Goal: Transaction & Acquisition: Purchase product/service

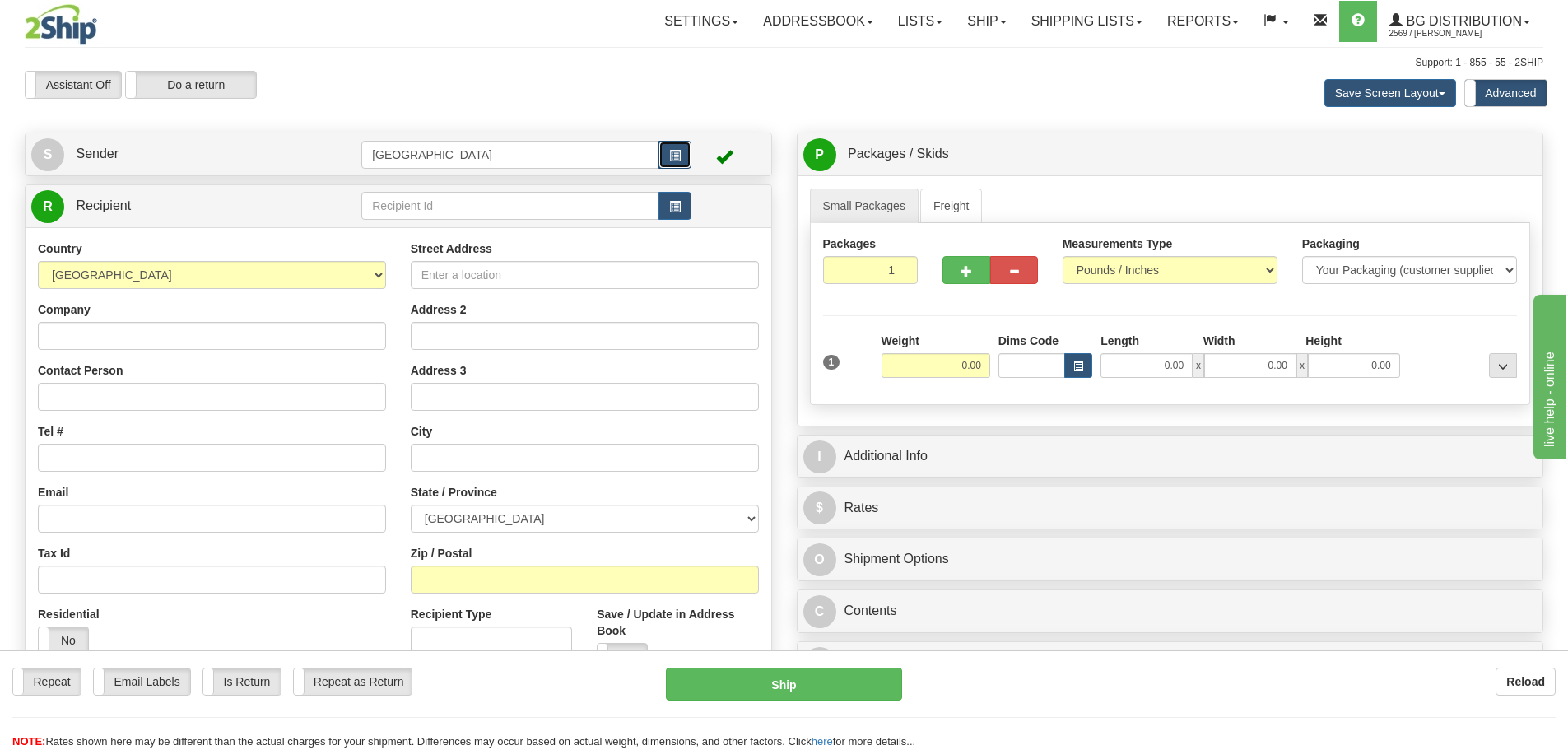
click at [670, 150] on button "button" at bounding box center [676, 155] width 33 height 28
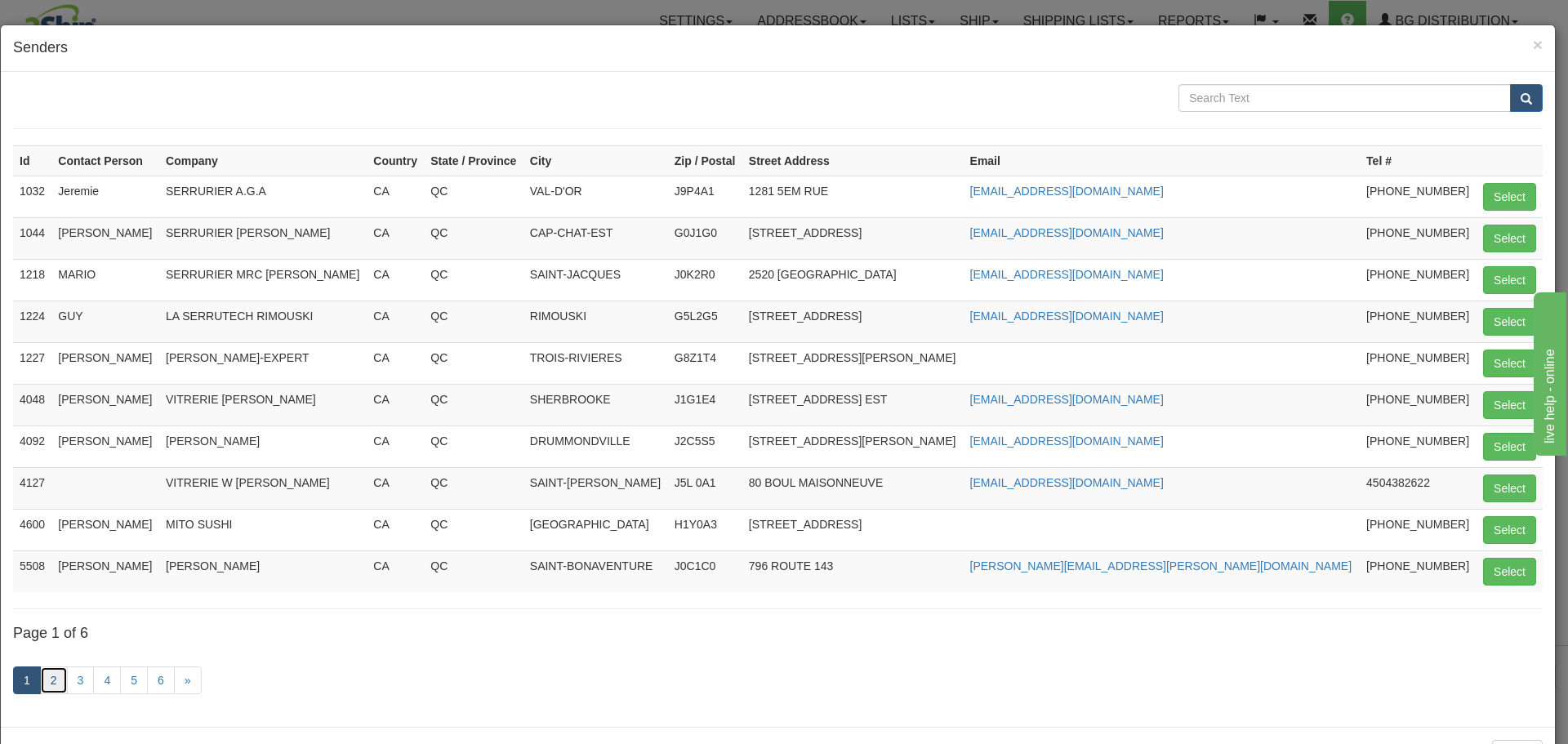
click at [57, 682] on link "2" at bounding box center [54, 681] width 28 height 28
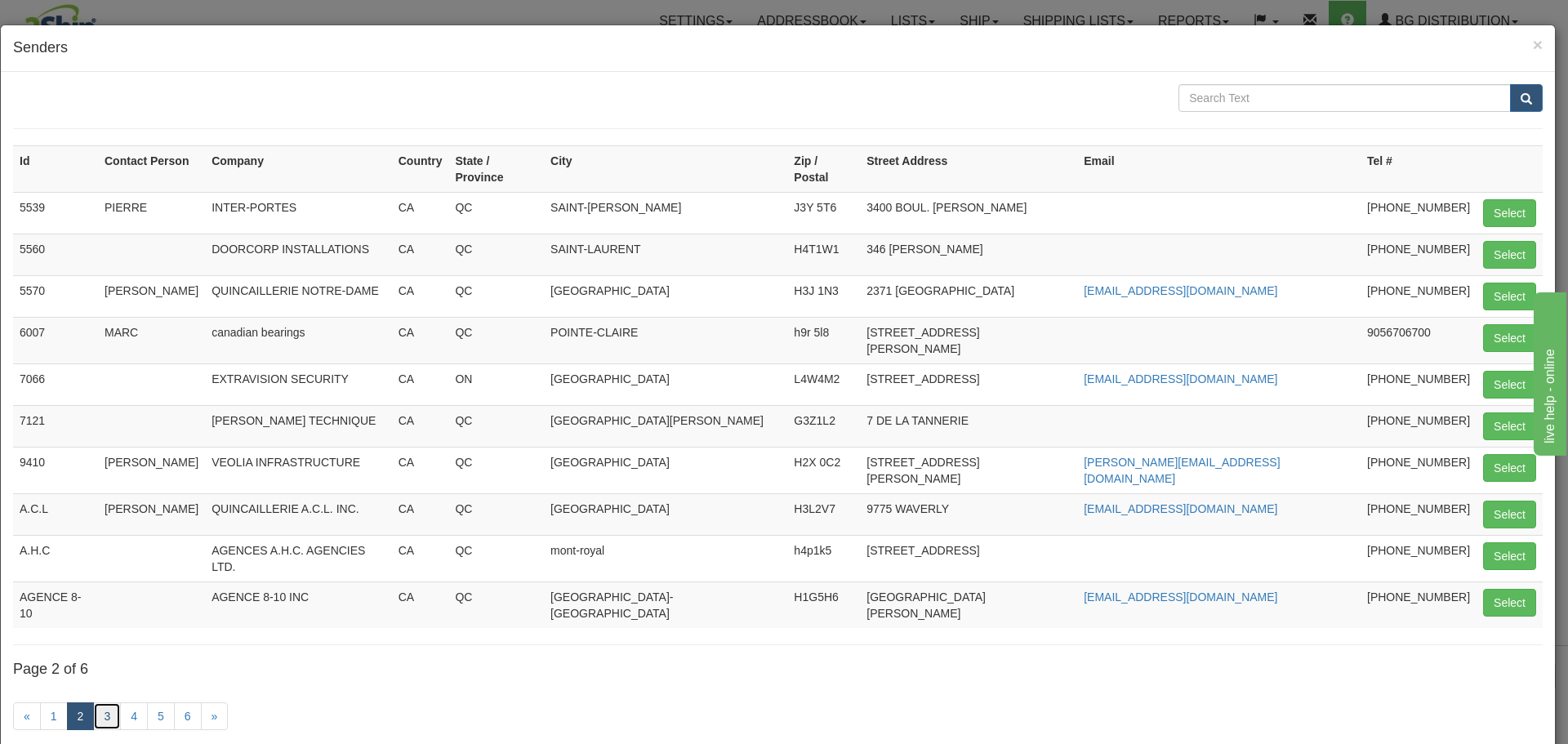
click at [109, 702] on link "3" at bounding box center [107, 716] width 28 height 28
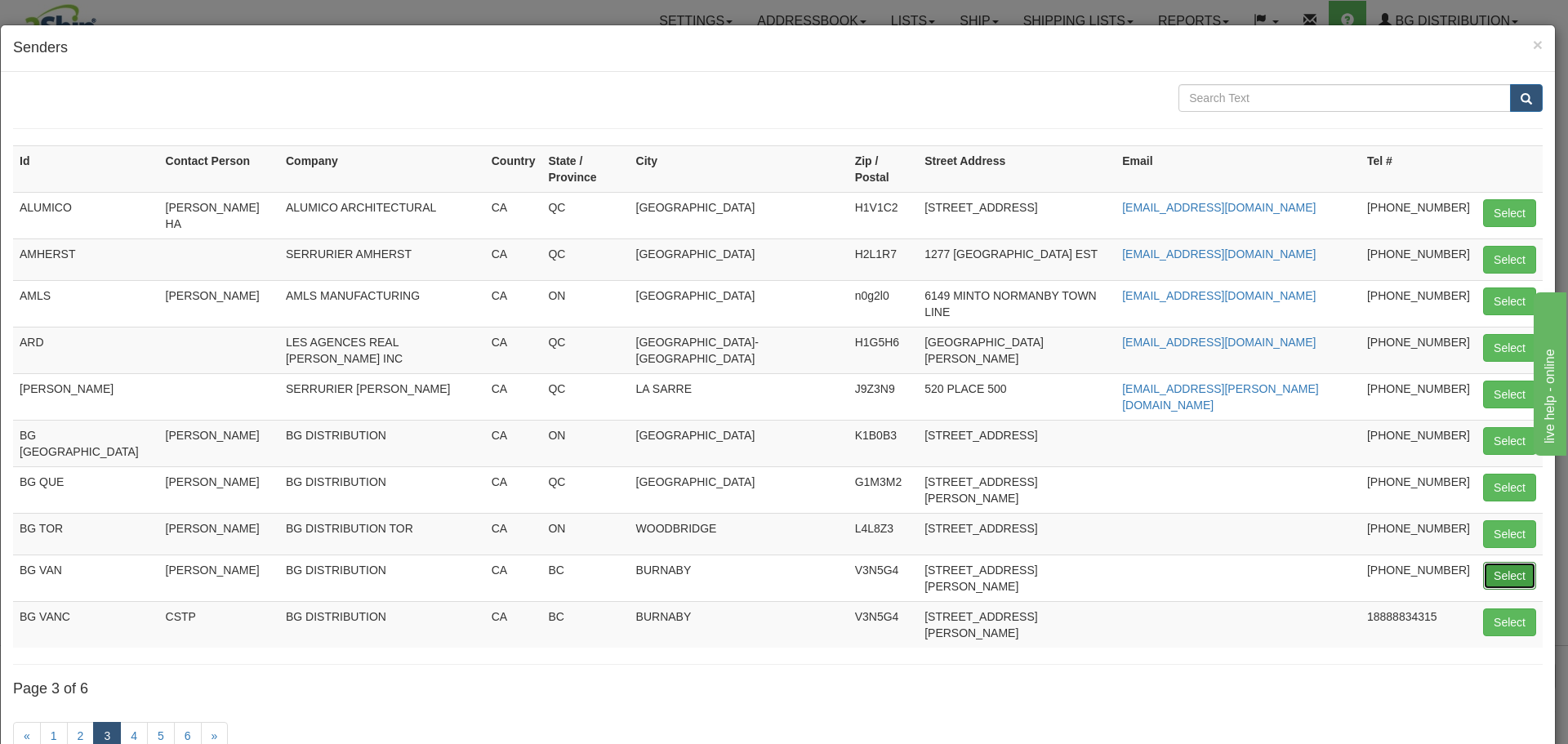
click at [1492, 562] on button "Select" at bounding box center [1509, 576] width 53 height 28
type input "BG VAN"
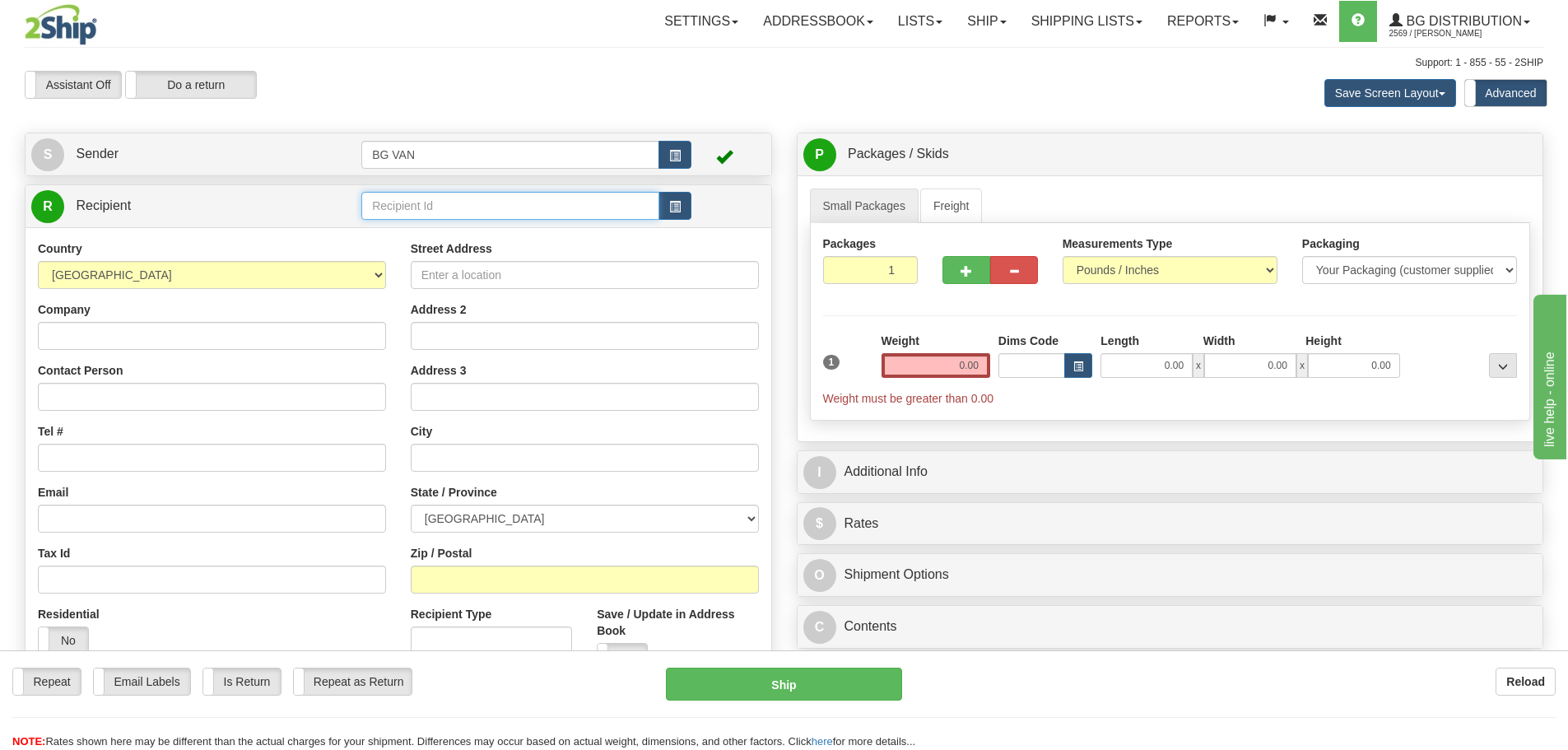
click at [598, 207] on input "text" at bounding box center [510, 206] width 298 height 28
type input "3"
type input "1"
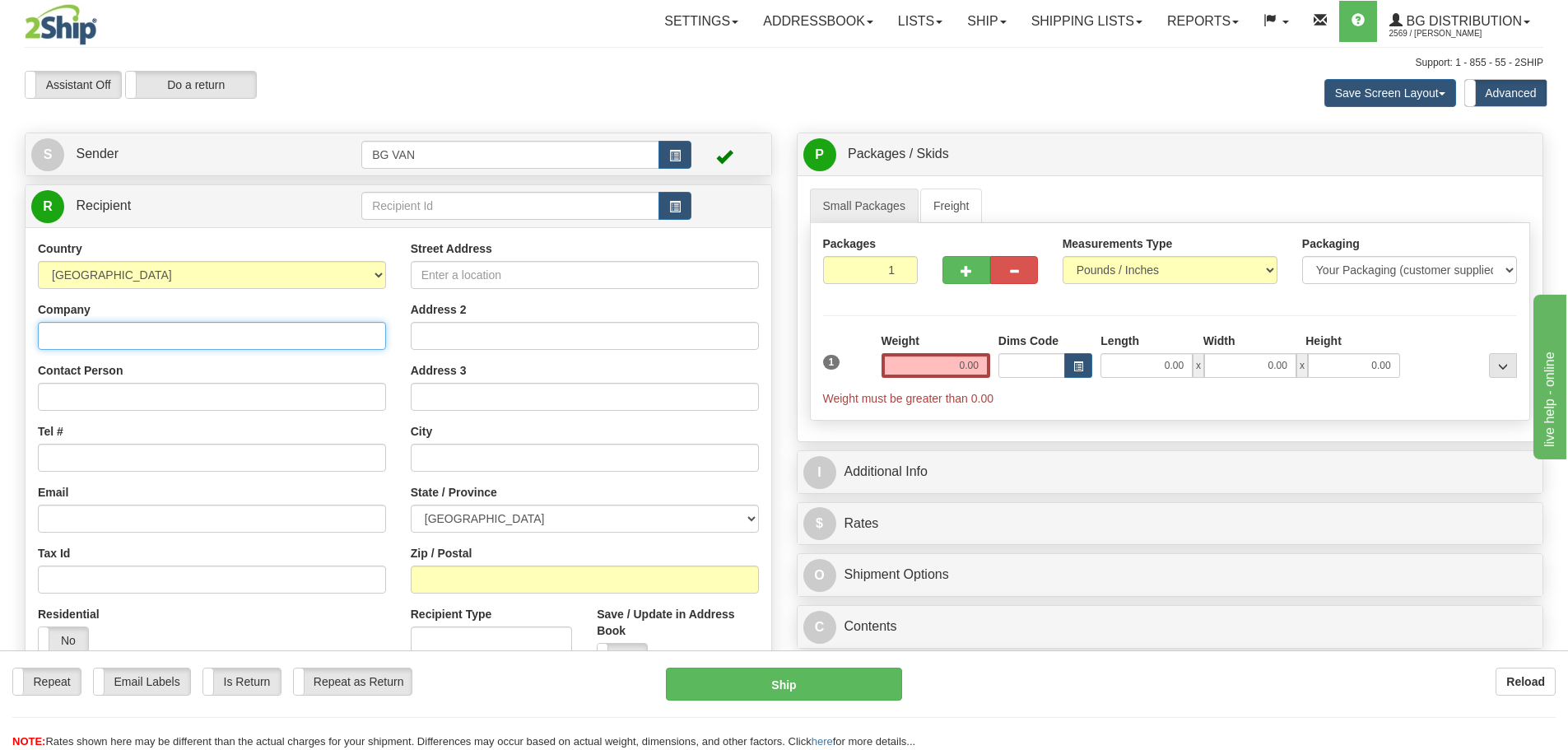
click at [84, 328] on input "Company" at bounding box center [212, 336] width 348 height 28
type input "ooooooo"
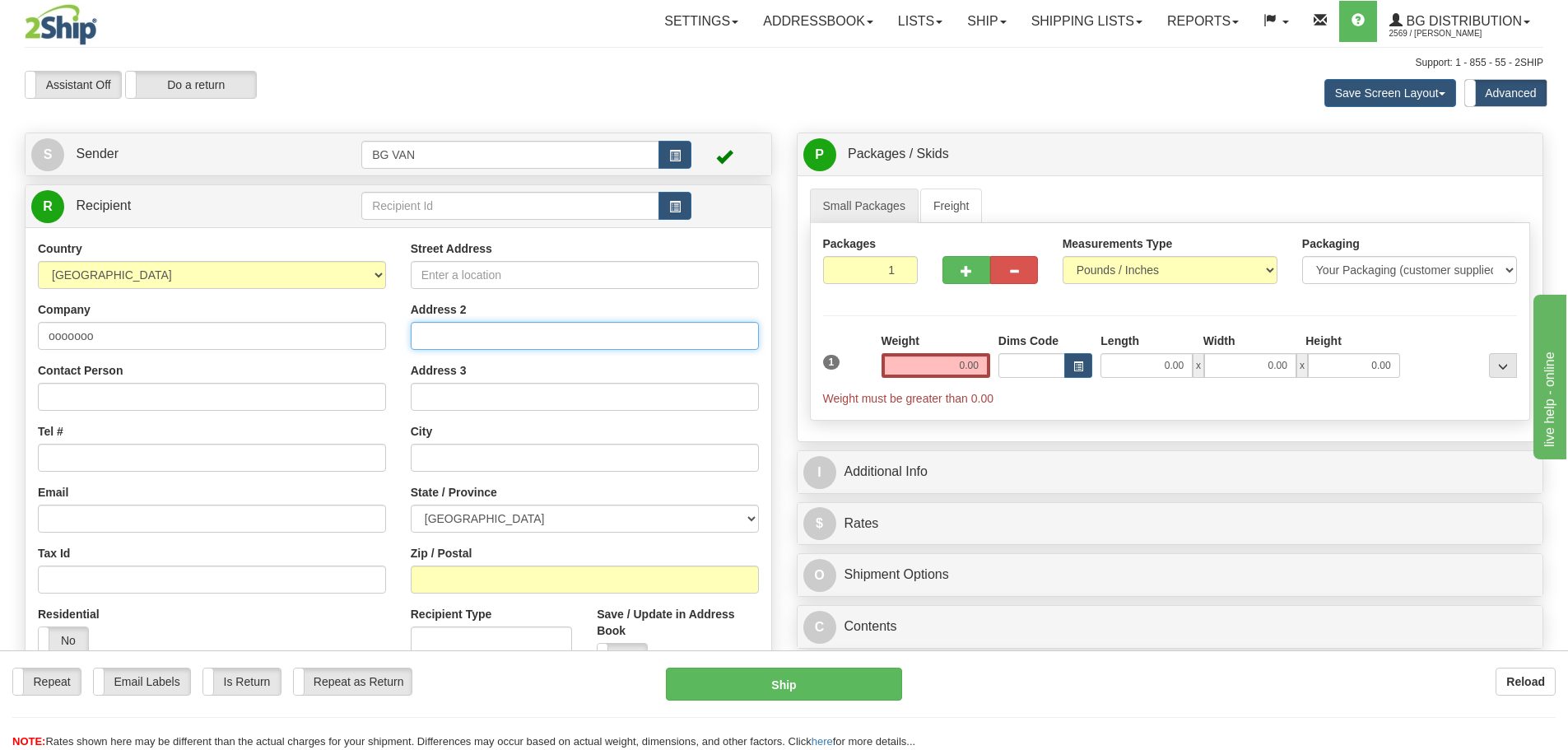
click at [480, 324] on input "Address 2" at bounding box center [584, 336] width 348 height 28
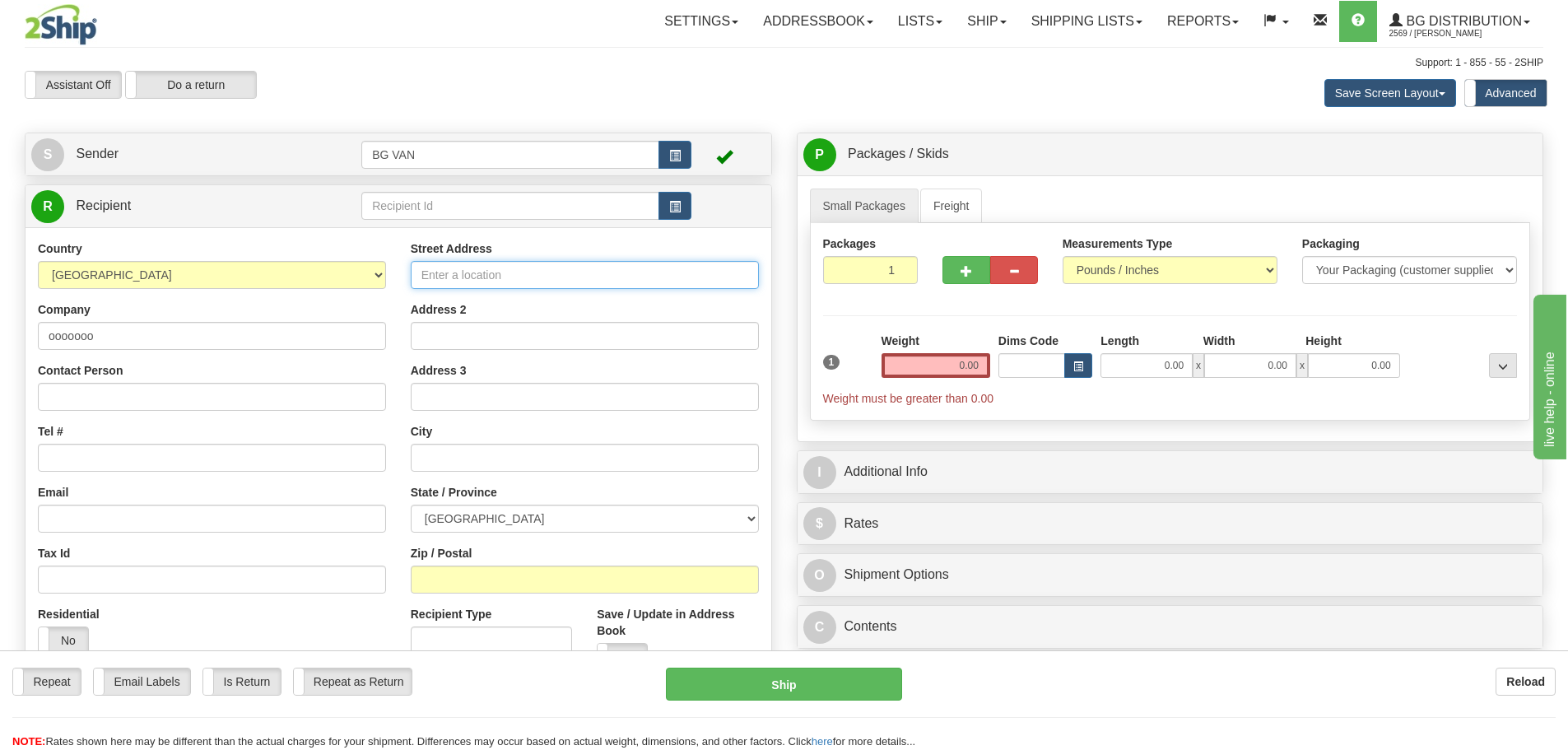
click at [508, 272] on input "Street Address" at bounding box center [584, 275] width 348 height 28
click at [508, 506] on select "[GEOGRAPHIC_DATA] [GEOGRAPHIC_DATA] [GEOGRAPHIC_DATA] [GEOGRAPHIC_DATA] [GEOGRA…" at bounding box center [584, 519] width 348 height 28
click at [368, 624] on div "Residential Yes No" at bounding box center [212, 636] width 373 height 61
click at [574, 271] on input "[STREET_ADDRESS][PERSON_NAME]" at bounding box center [584, 275] width 348 height 28
drag, startPoint x: 550, startPoint y: 268, endPoint x: 379, endPoint y: 271, distance: 171.0
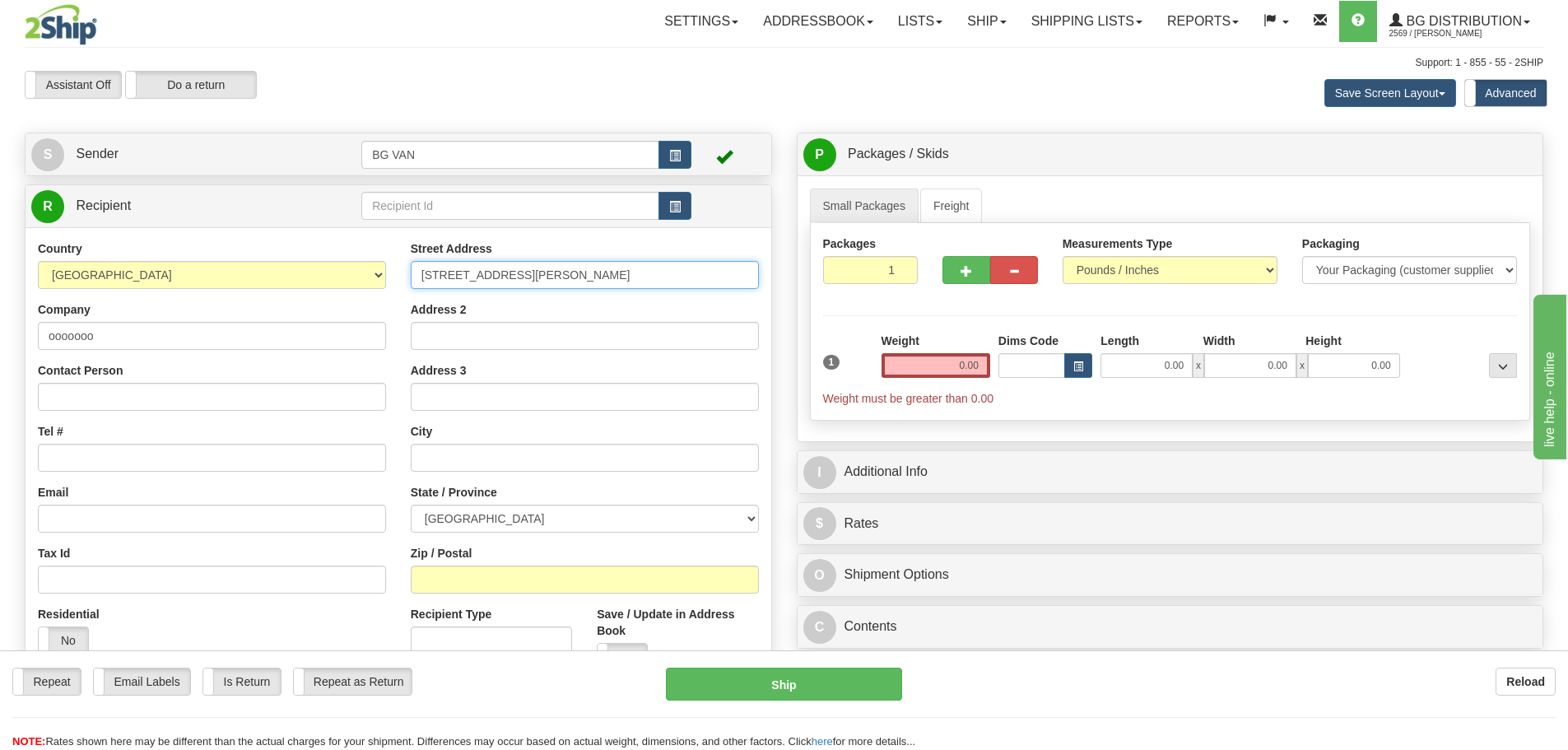
click at [381, 268] on div "Country [GEOGRAPHIC_DATA] [GEOGRAPHIC_DATA] [GEOGRAPHIC_DATA] [GEOGRAPHIC_DATA]…" at bounding box center [398, 462] width 746 height 443
paste input "SAINTE-[PERSON_NAME]"
type input "2325 [PERSON_NAME]"
paste input "2325 SAINTE-[PERSON_NAME]"
drag, startPoint x: 450, startPoint y: 453, endPoint x: 397, endPoint y: 457, distance: 53.2
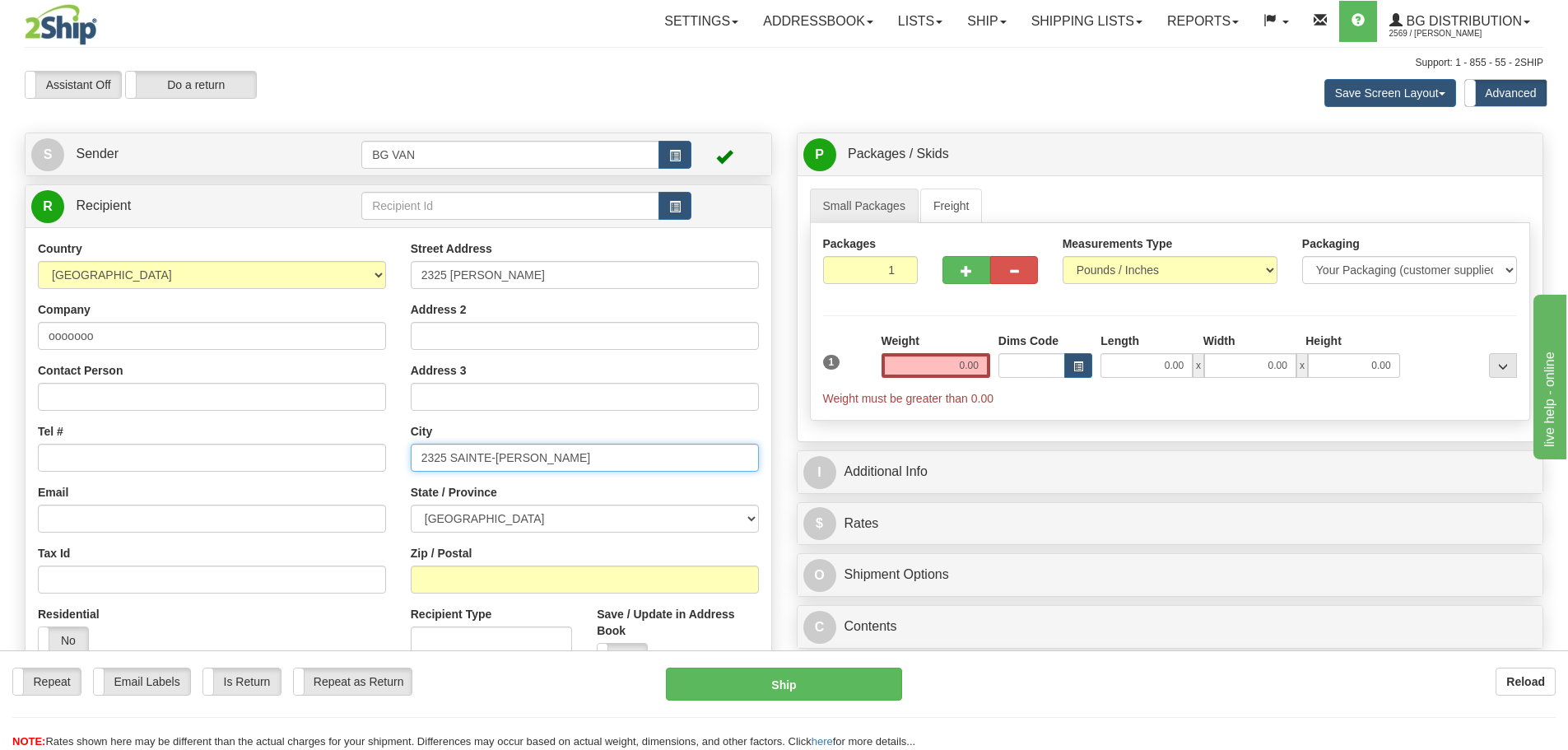
click at [398, 457] on div "Street Address 2325 [PERSON_NAME] Address 2 Address 3 City 2325 [GEOGRAPHIC_DAT…" at bounding box center [584, 462] width 373 height 443
type input "SAINTE-[PERSON_NAME]"
click at [458, 513] on select "[GEOGRAPHIC_DATA] [GEOGRAPHIC_DATA] [GEOGRAPHIC_DATA] [GEOGRAPHIC_DATA] [GEOGRA…" at bounding box center [584, 519] width 348 height 28
select select "QC"
click at [410, 505] on select "[GEOGRAPHIC_DATA] [GEOGRAPHIC_DATA] [GEOGRAPHIC_DATA] [GEOGRAPHIC_DATA] [GEOGRA…" at bounding box center [584, 519] width 348 height 28
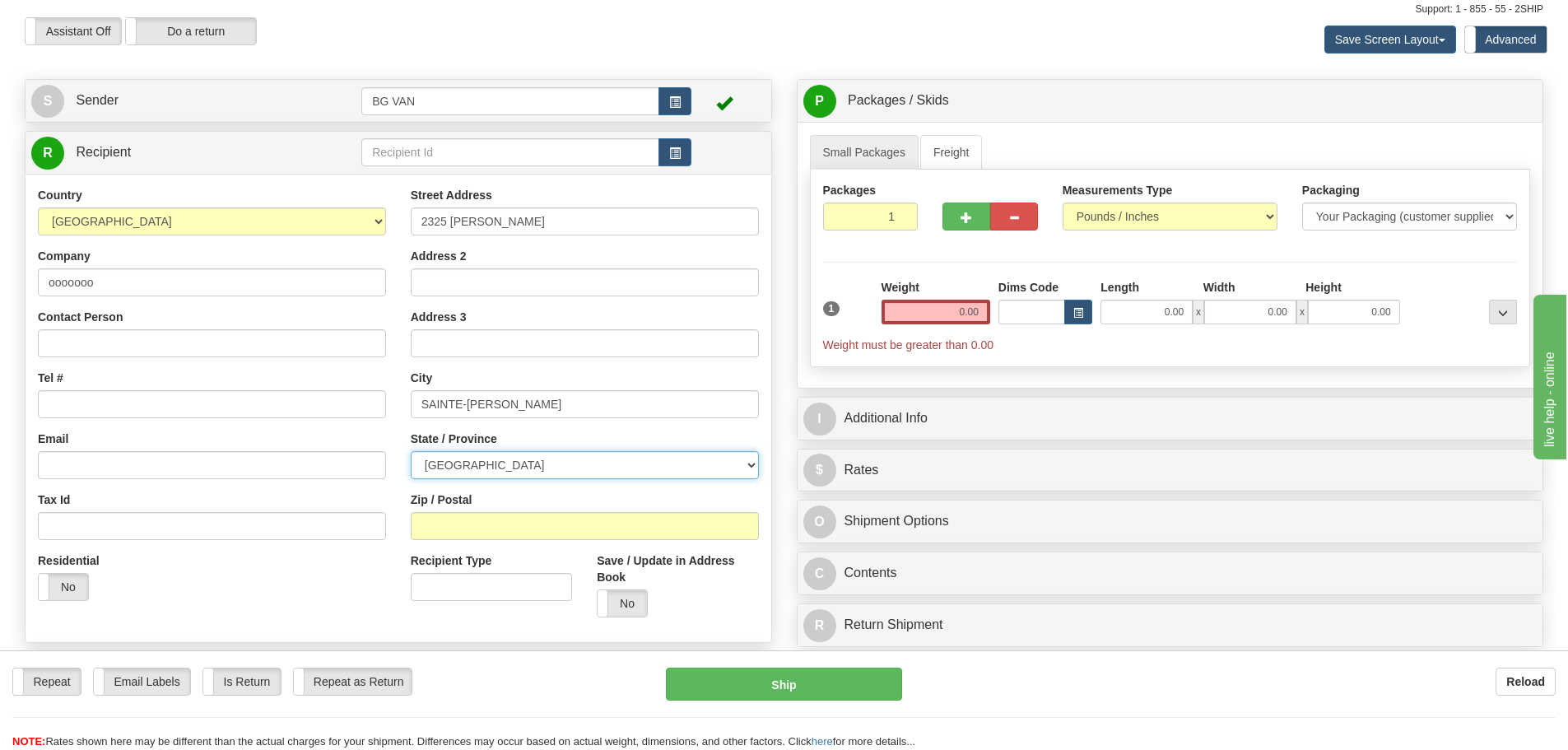
scroll to position [82, 0]
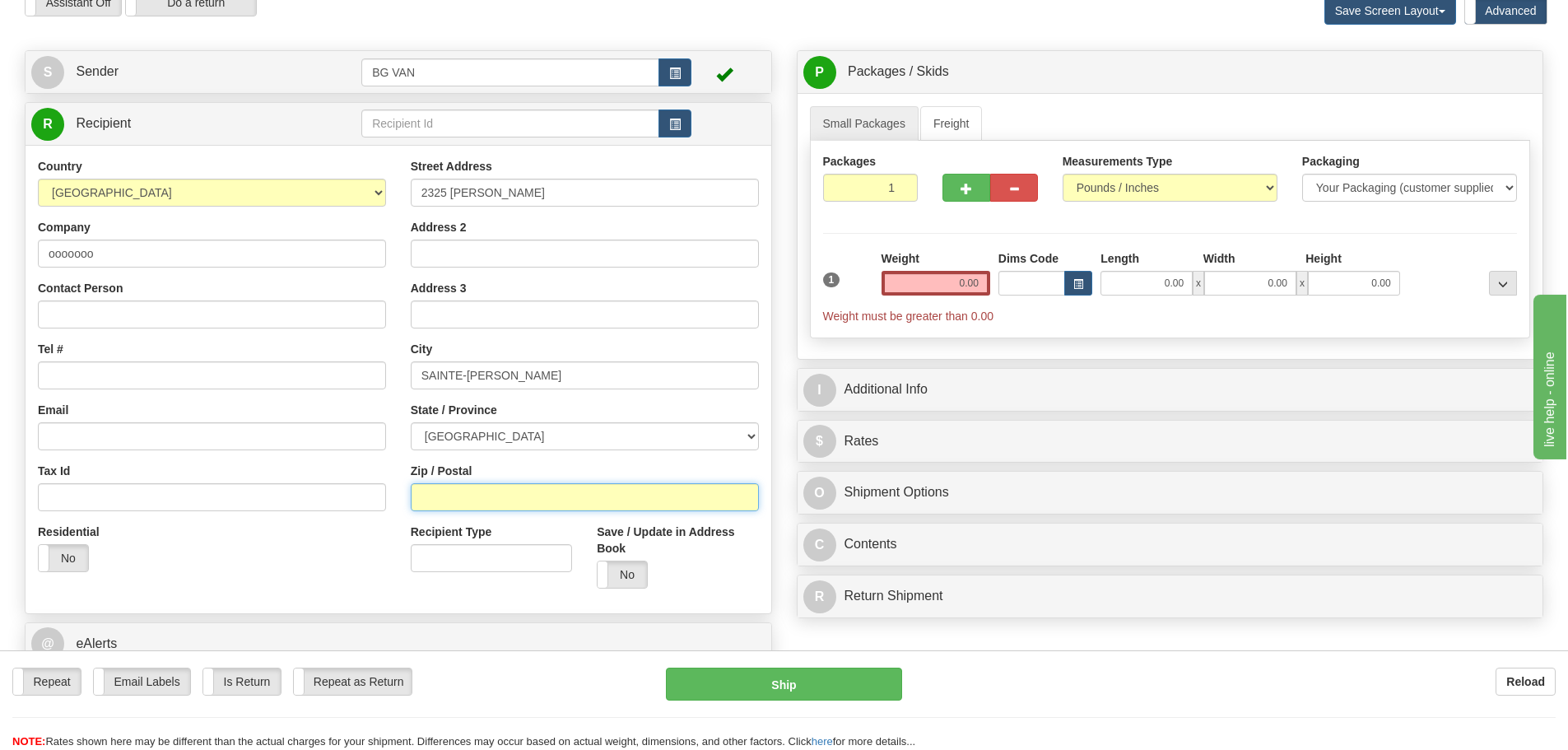
click at [477, 494] on input "Zip / Postal" at bounding box center [584, 497] width 348 height 28
paste input "J0L 1W0"
type input "J0L 1W0"
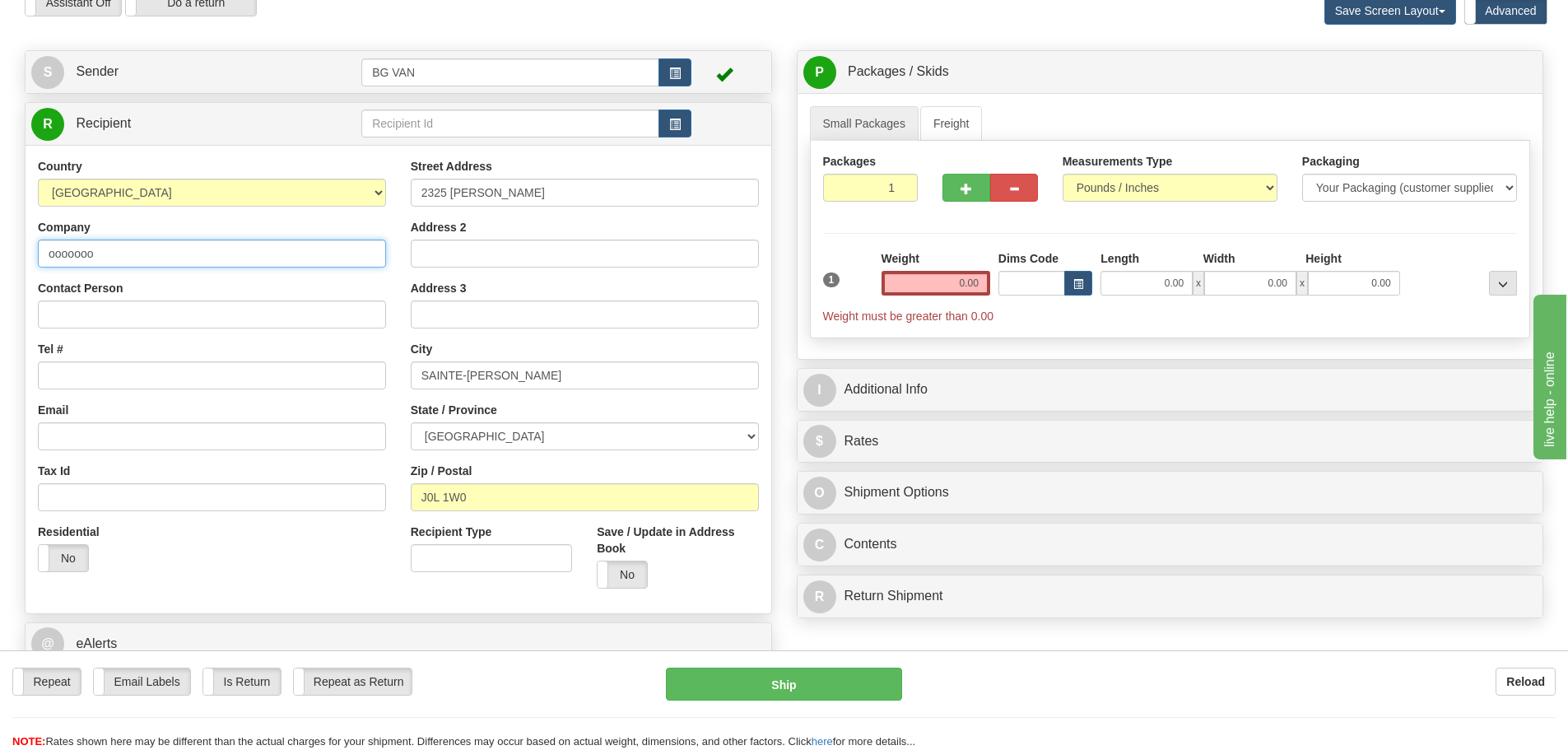
drag, startPoint x: 136, startPoint y: 249, endPoint x: 0, endPoint y: 249, distance: 136.0
click at [0, 249] on div "Toggle navigation Settings Shipping Preferences Fields Preferences New" at bounding box center [784, 363] width 1568 height 892
type input "serrurier [PERSON_NAME]"
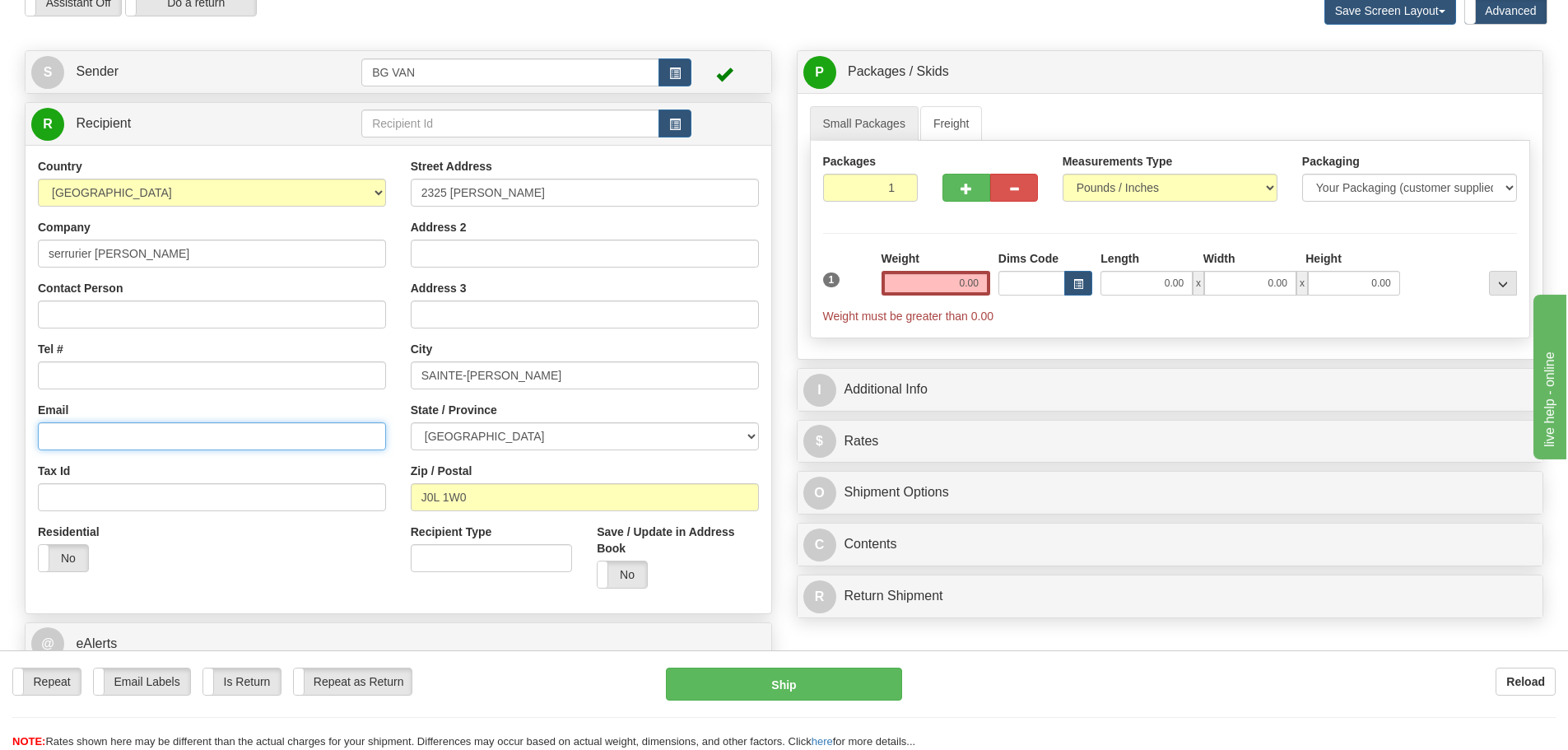
scroll to position [0, 0]
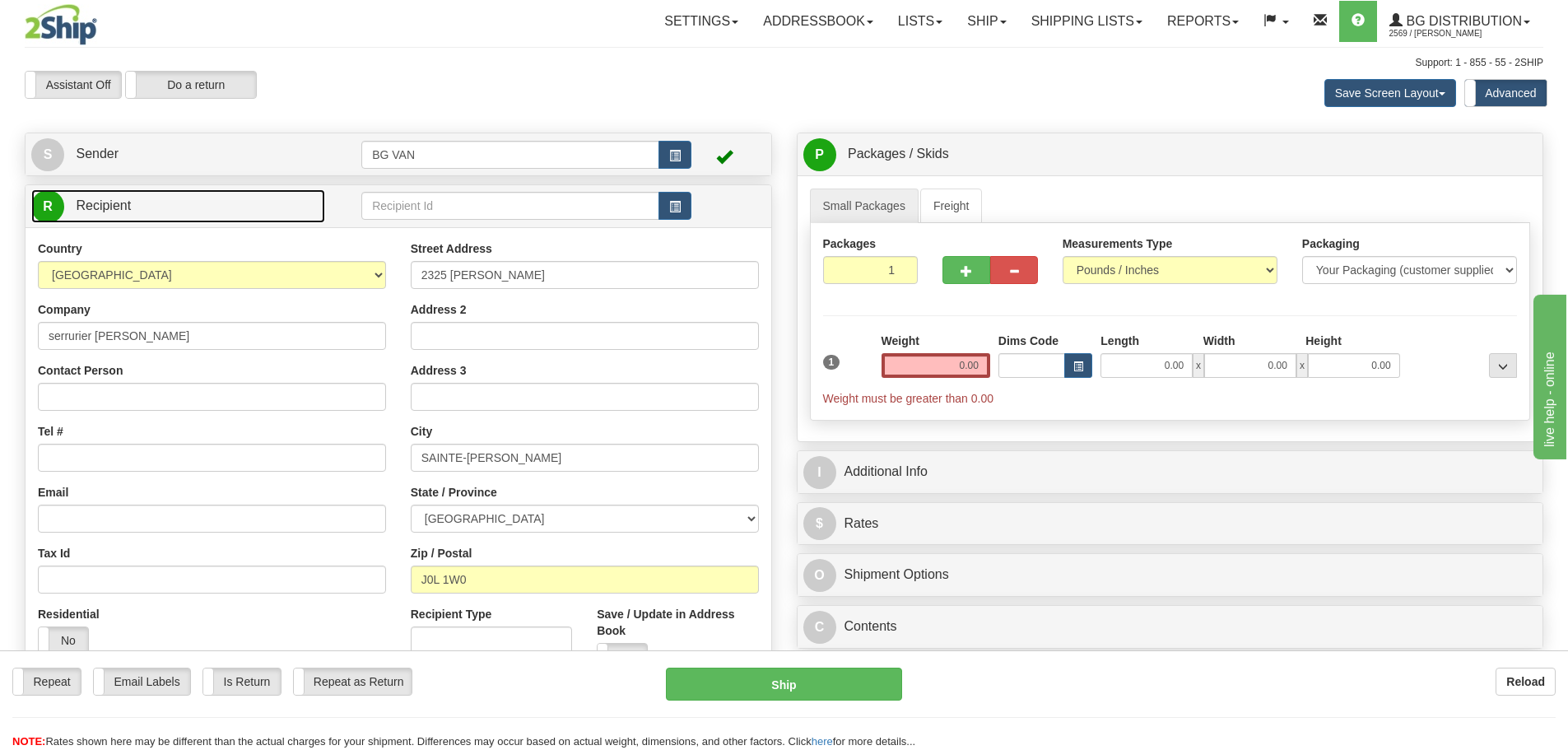
click at [287, 200] on link "R Recipient" at bounding box center [178, 206] width 294 height 34
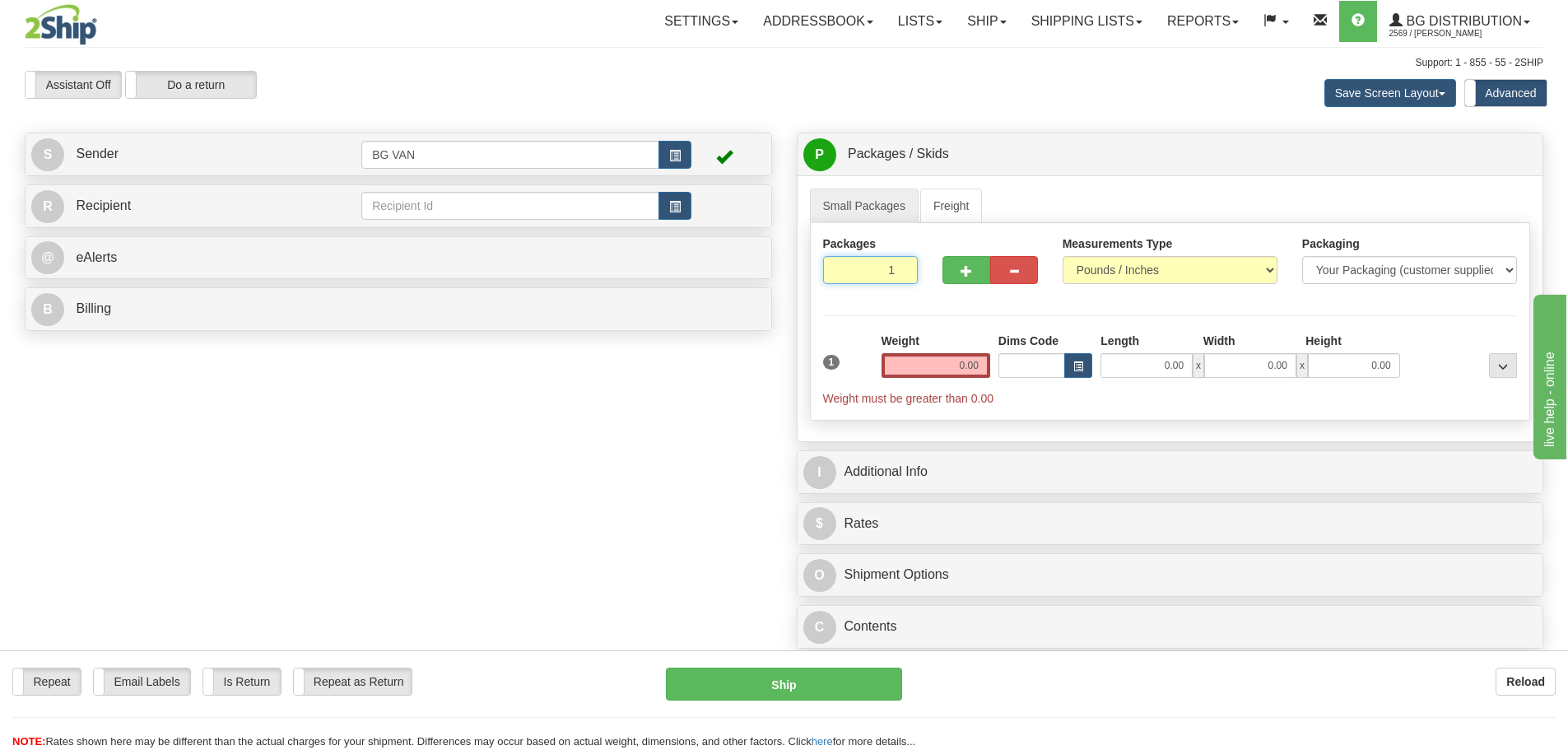
click at [872, 267] on input "1" at bounding box center [871, 270] width 95 height 28
drag, startPoint x: 867, startPoint y: 271, endPoint x: 927, endPoint y: 271, distance: 60.0
click at [927, 271] on div "Packages 1 1" at bounding box center [871, 266] width 120 height 61
type input "4"
type input "1"
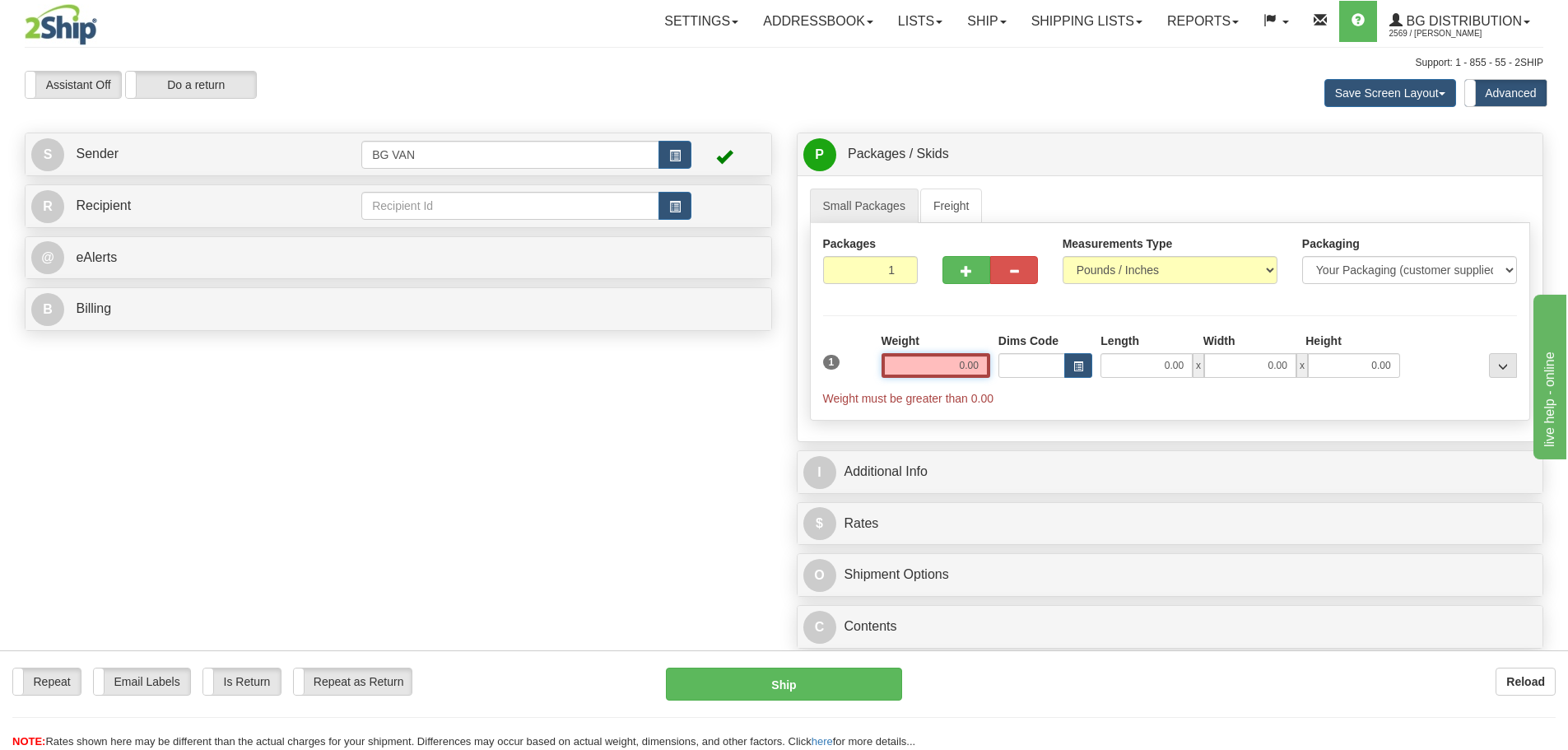
click at [943, 368] on input "0.00" at bounding box center [936, 366] width 108 height 25
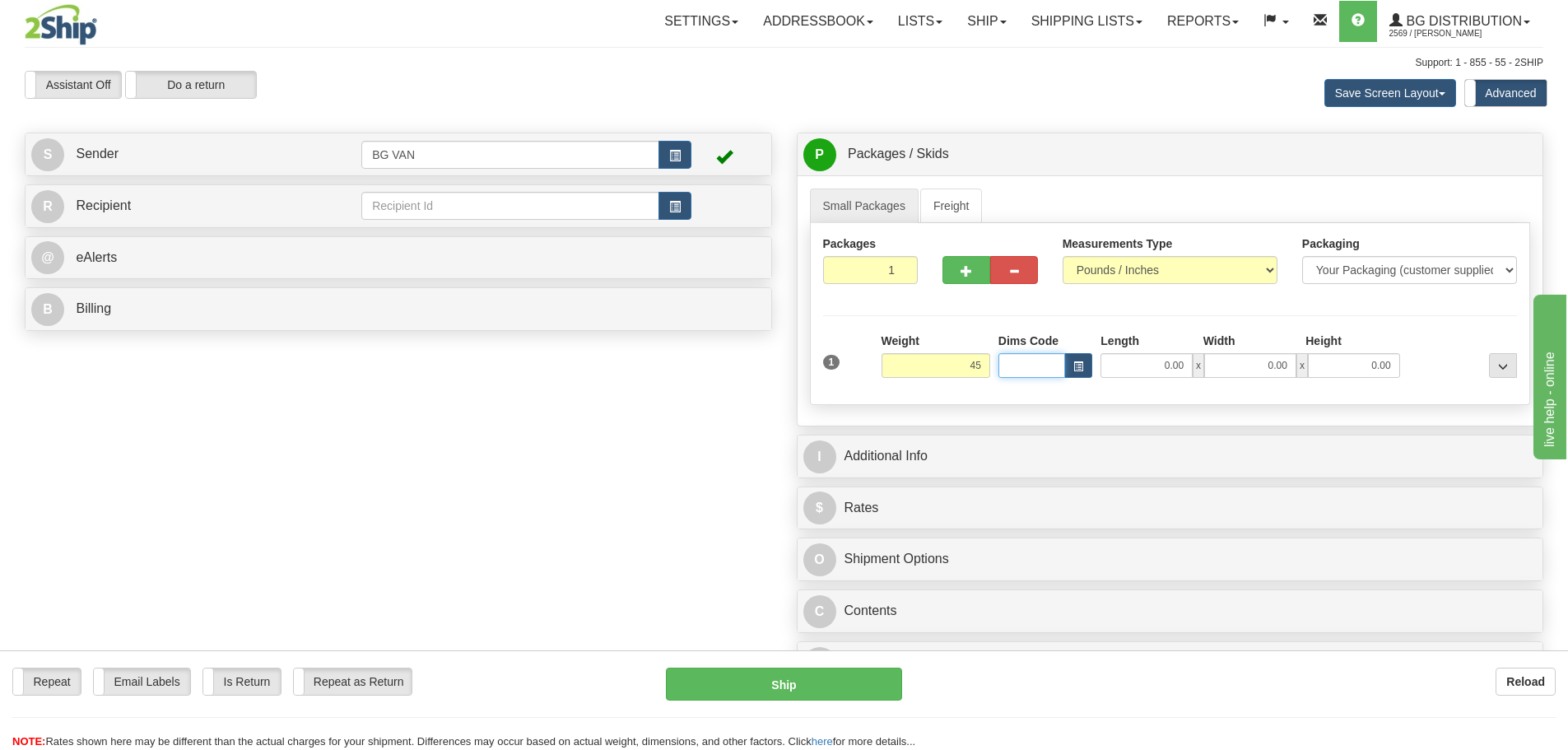
type input "45.00"
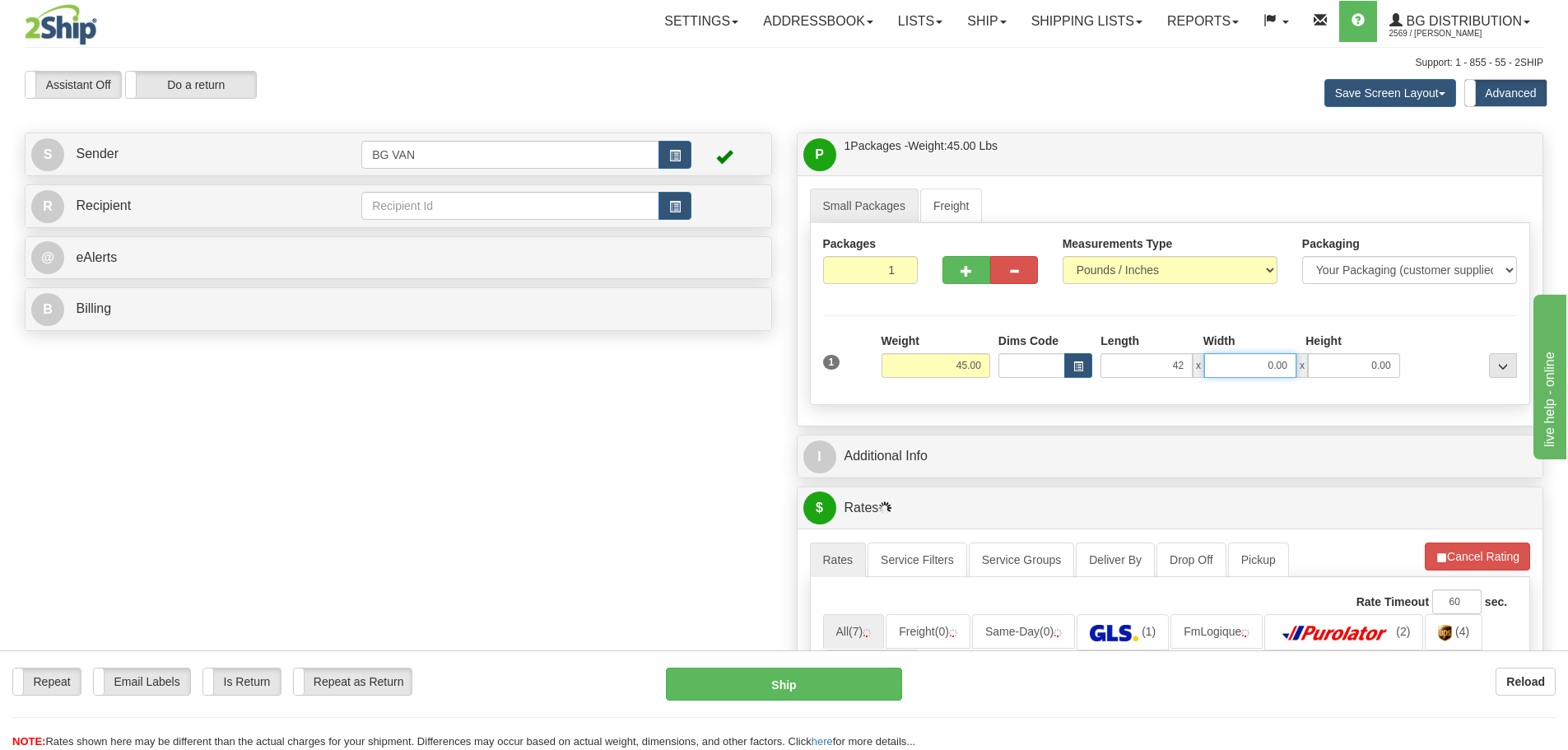
type input "42.00"
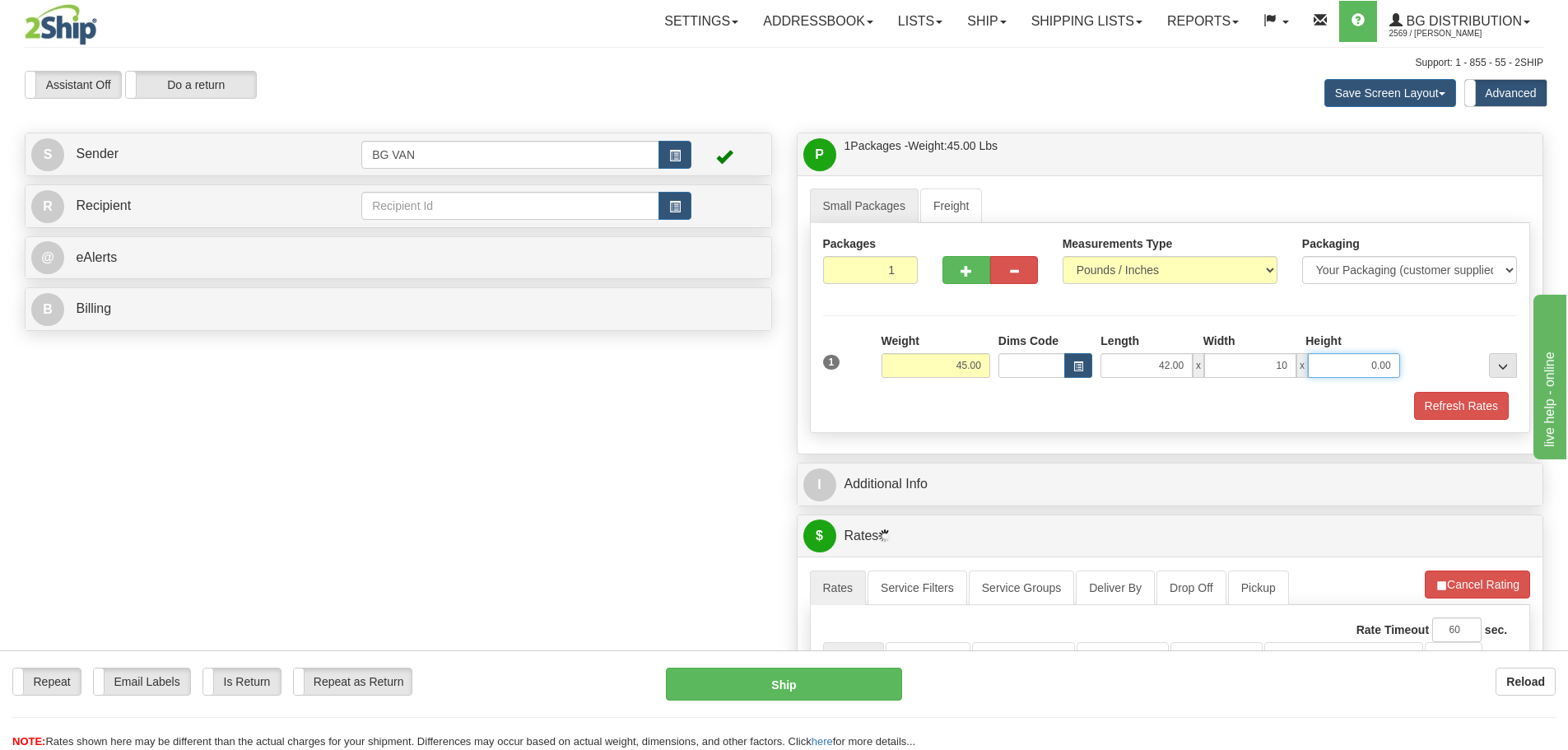
type input "10.00"
type input "8.00"
click at [1456, 402] on button "Refresh Rates" at bounding box center [1461, 406] width 94 height 28
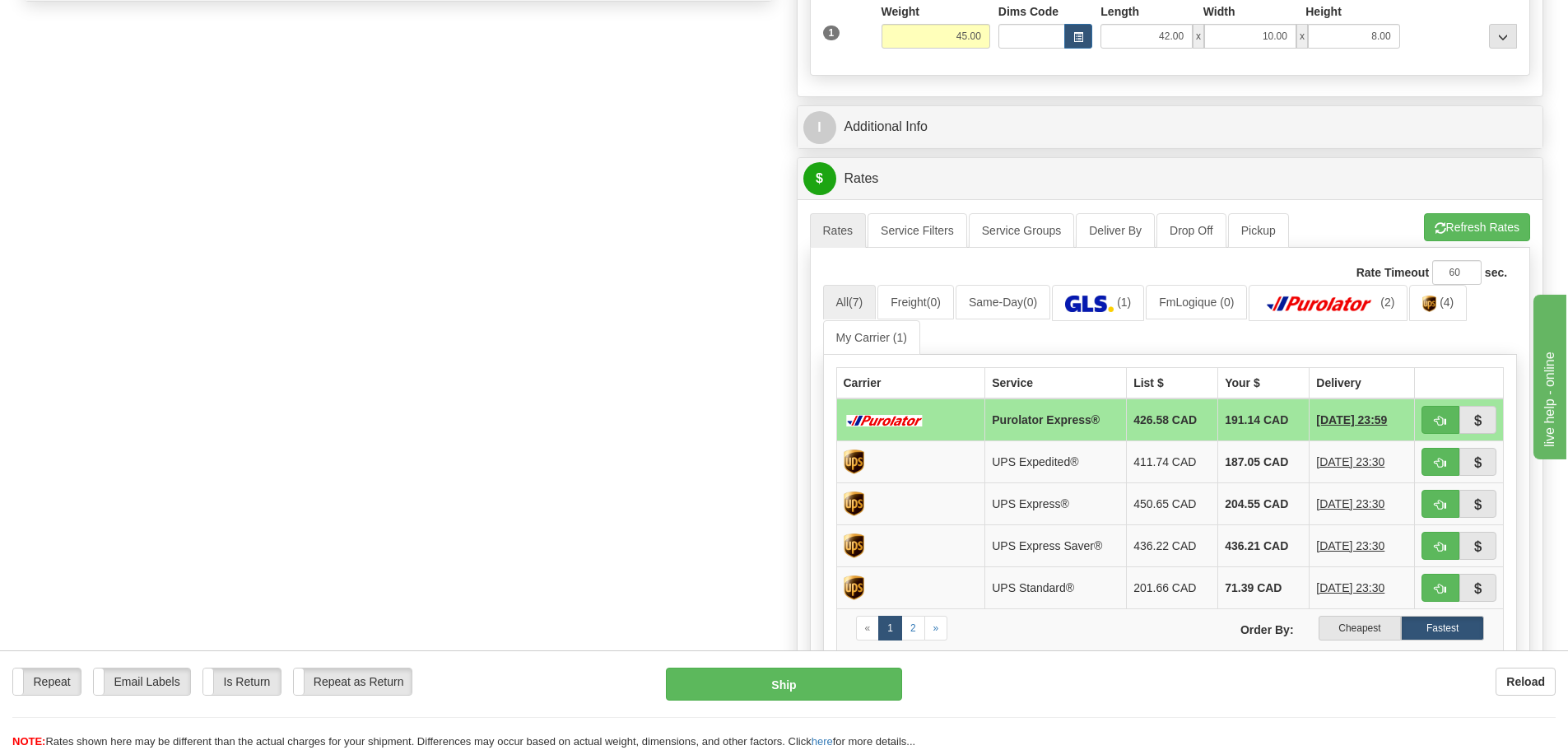
scroll to position [411, 0]
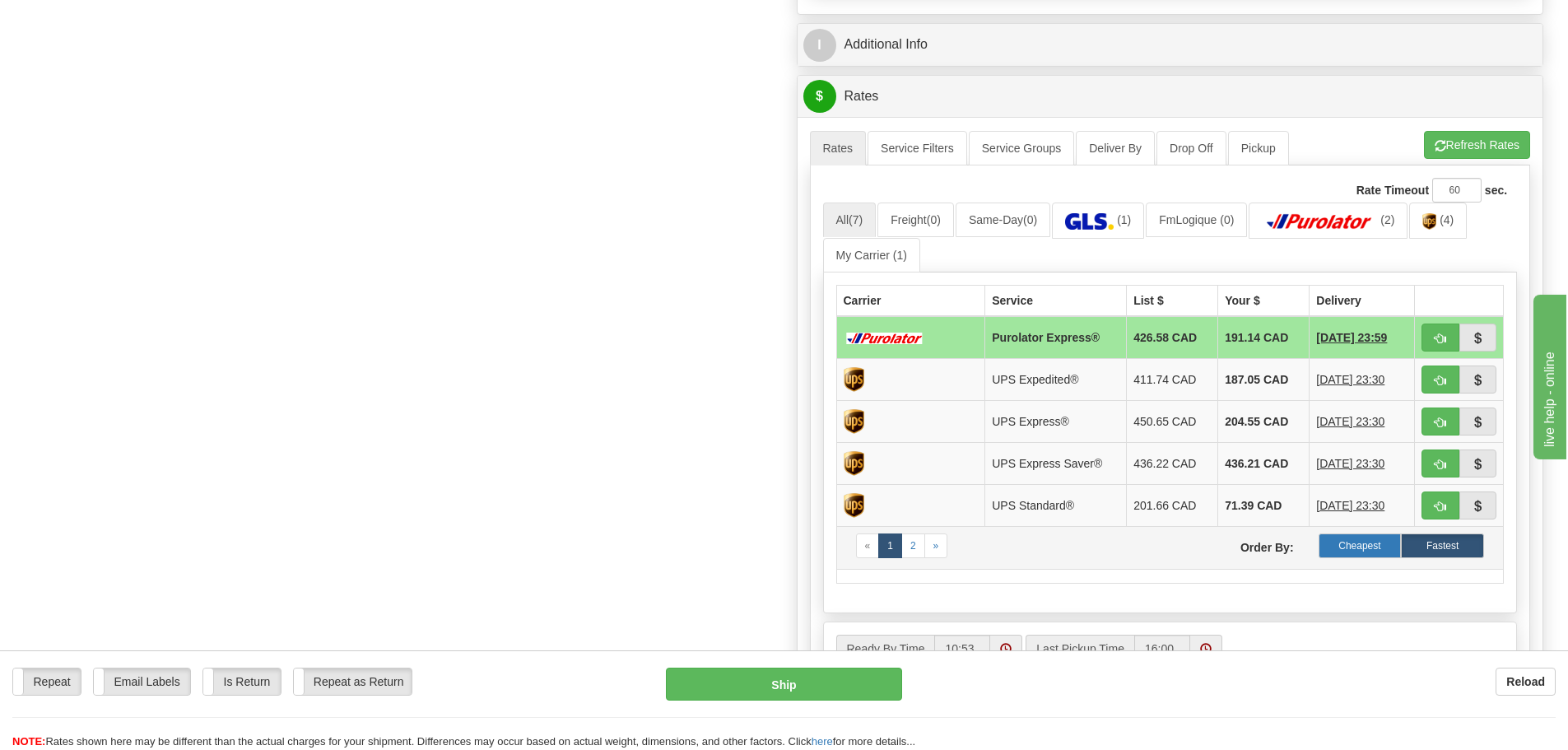
click at [1370, 543] on label "Cheapest" at bounding box center [1360, 546] width 83 height 25
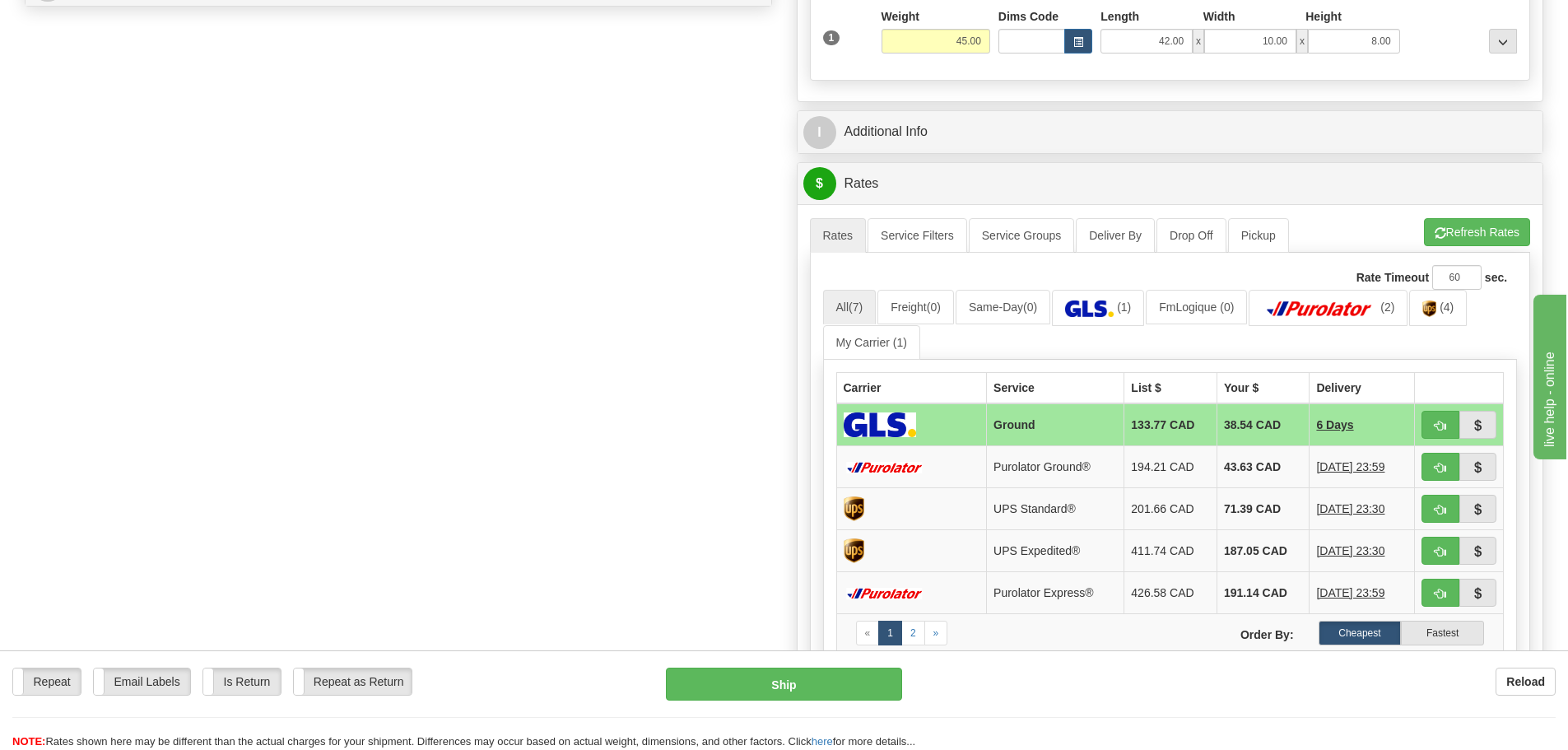
scroll to position [0, 0]
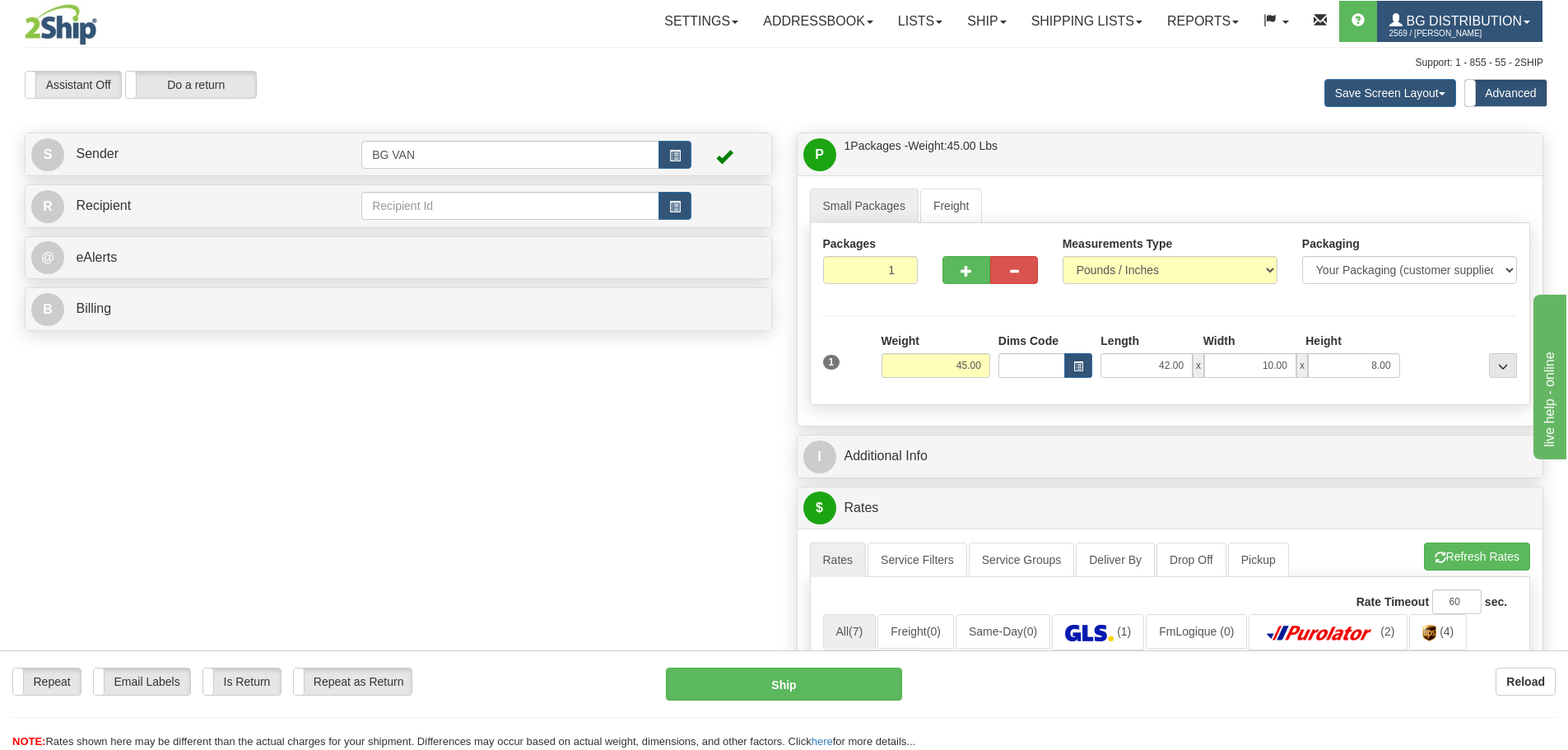
click at [1507, 17] on span "BG Distribution" at bounding box center [1462, 21] width 119 height 14
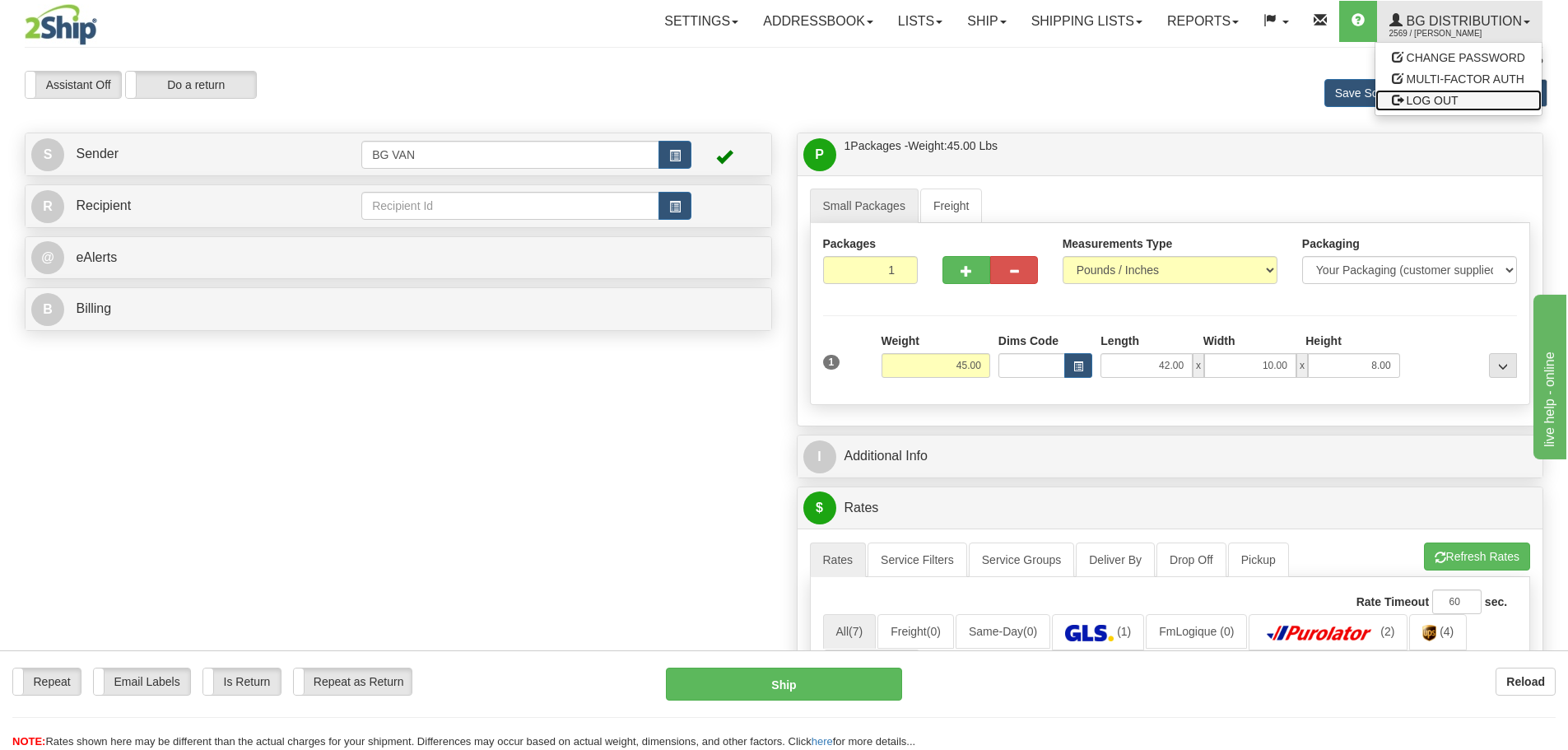
click at [1453, 98] on span "LOG OUT" at bounding box center [1432, 100] width 52 height 13
